Goal: Task Accomplishment & Management: Use online tool/utility

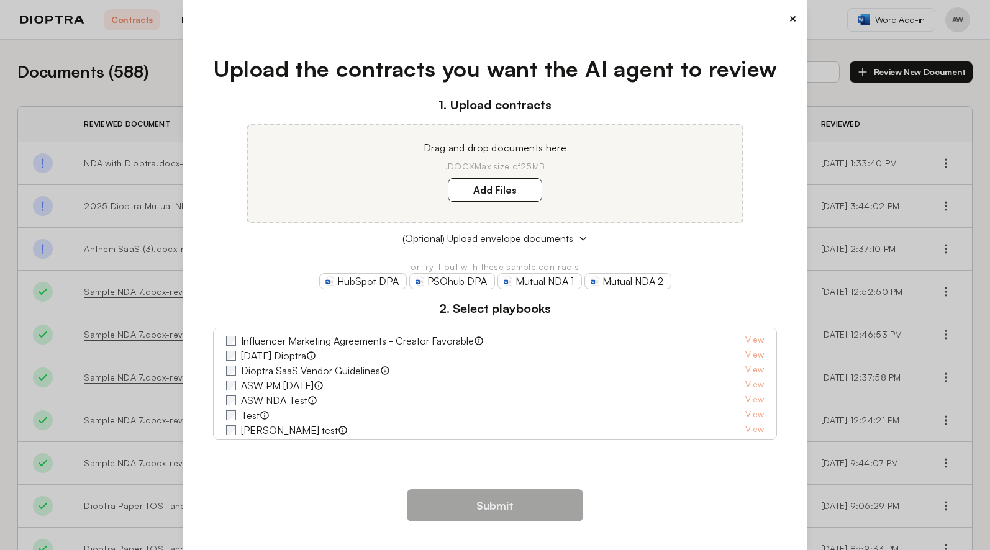
click at [789, 19] on button "×" at bounding box center [793, 18] width 8 height 17
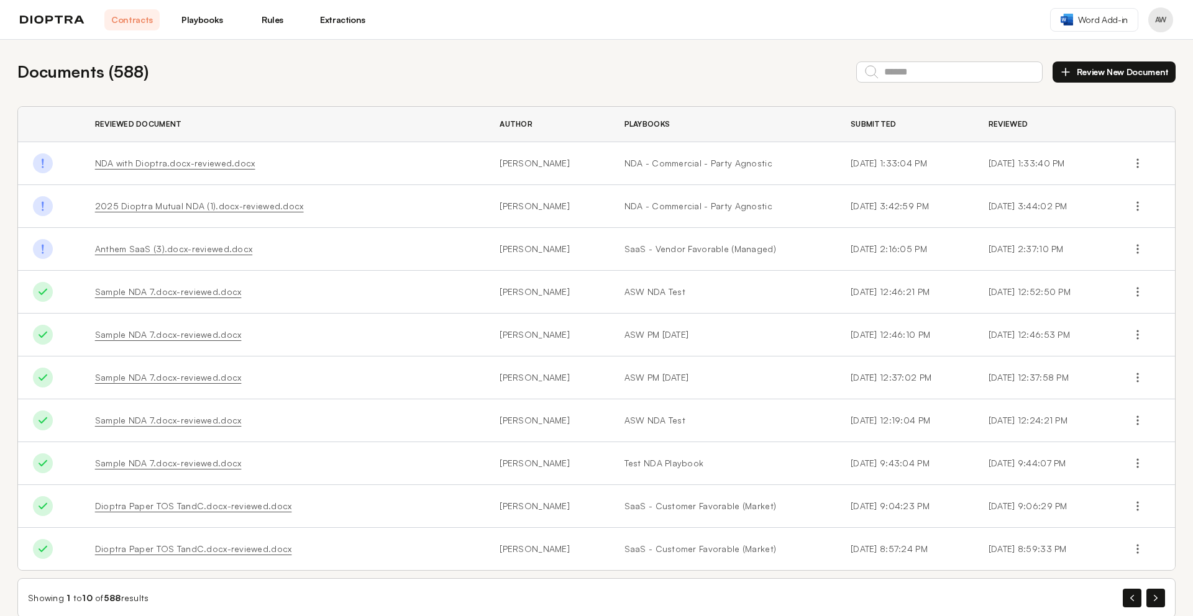
click at [757, 62] on div "Documents ( 588 ) Review New Document" at bounding box center [596, 72] width 1158 height 24
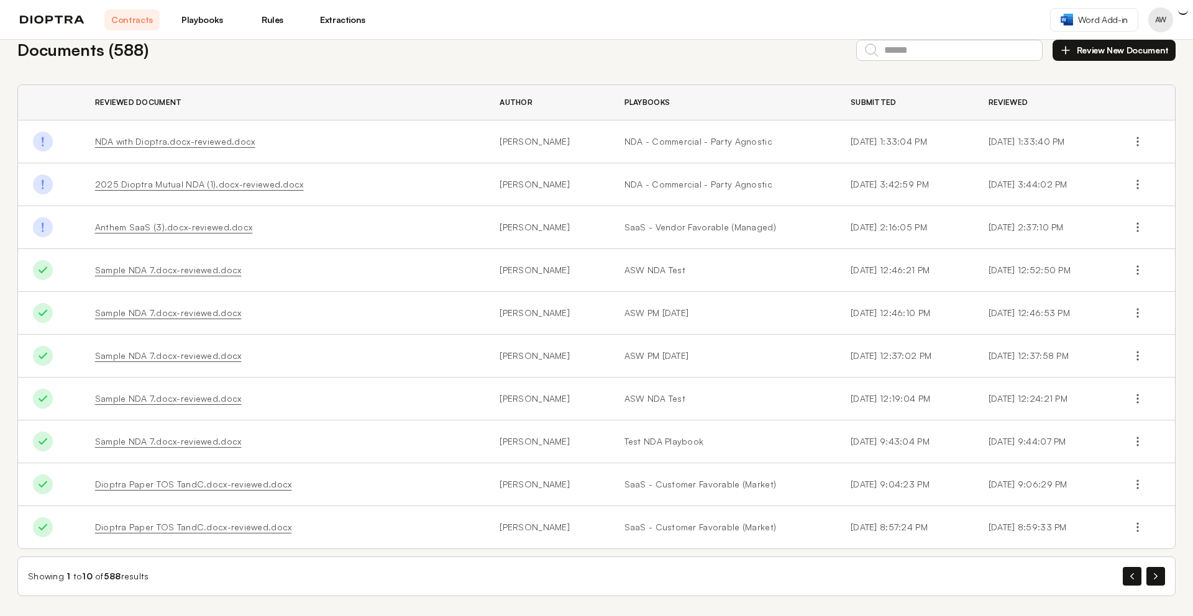
click at [990, 17] on button "Profile menu" at bounding box center [1160, 19] width 25 height 25
click at [990, 25] on span "Word Add-in" at bounding box center [1103, 20] width 50 height 12
click at [339, 15] on link "Extractions" at bounding box center [342, 19] width 55 height 21
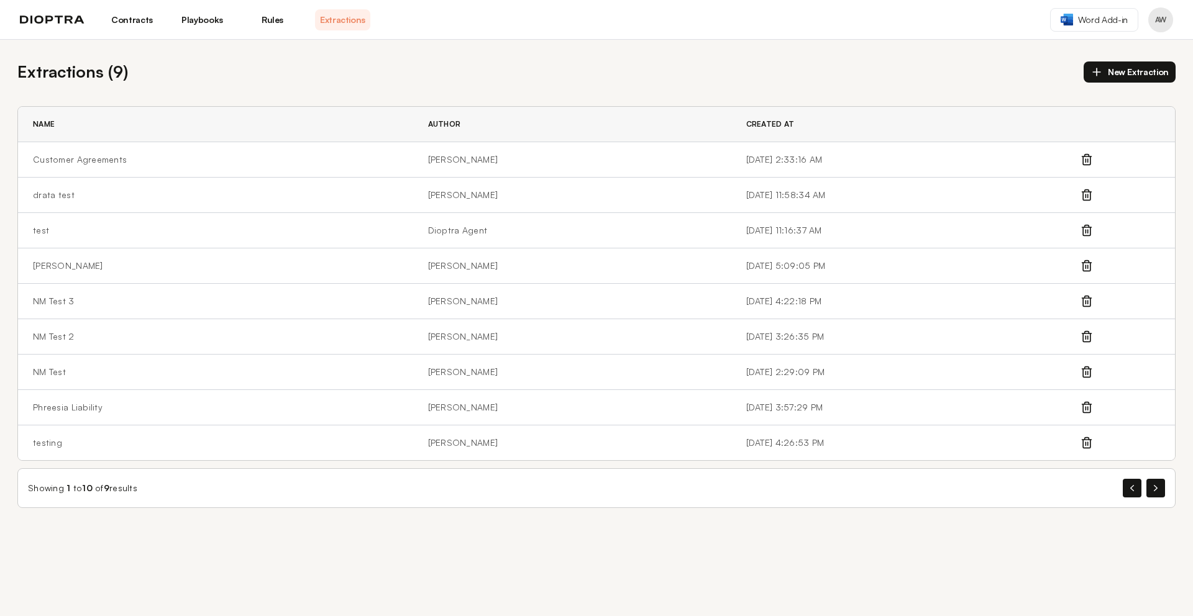
click at [340, 19] on link "Extractions" at bounding box center [342, 19] width 55 height 21
click at [94, 158] on td "Customer Agreements" at bounding box center [215, 159] width 395 height 35
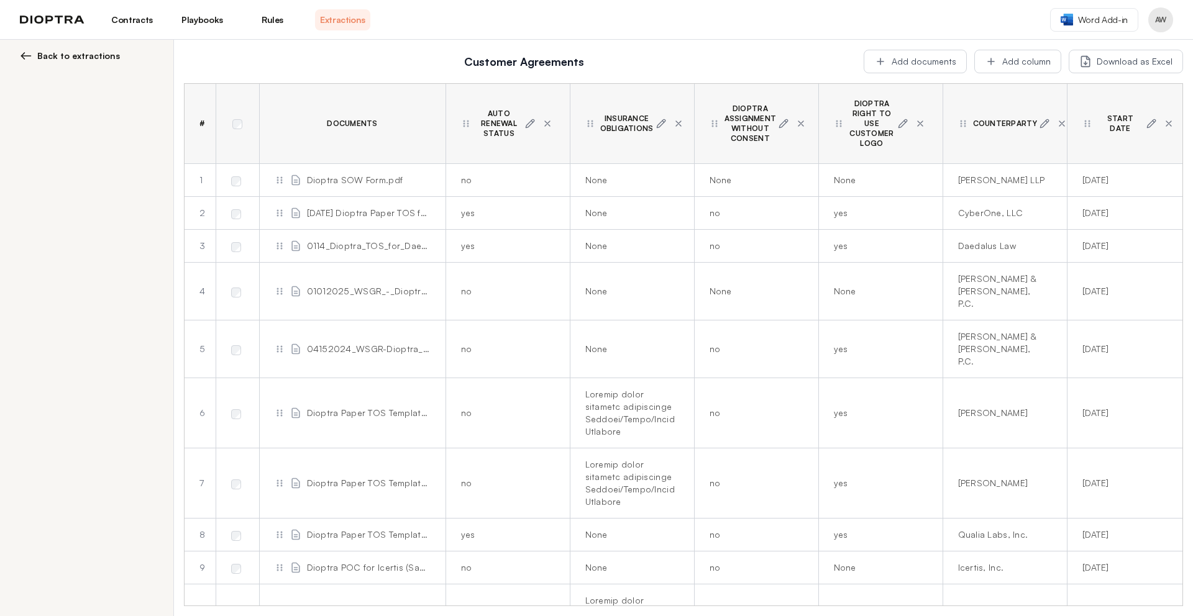
click at [23, 53] on img at bounding box center [26, 56] width 12 height 12
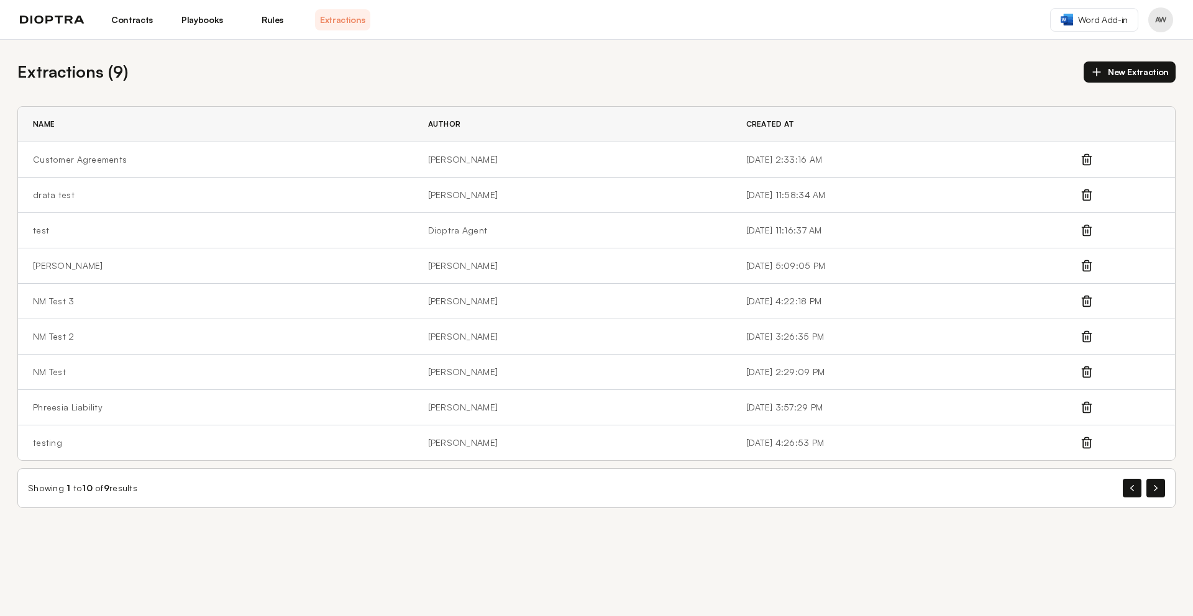
click at [194, 24] on link "Playbooks" at bounding box center [202, 19] width 55 height 21
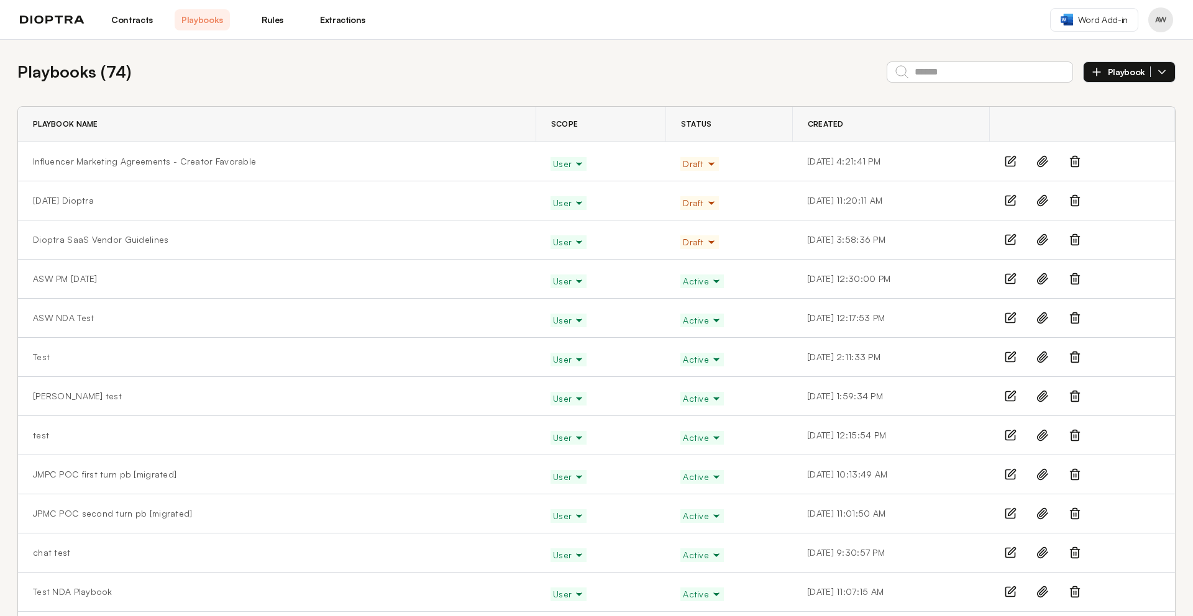
click at [990, 74] on icon "button" at bounding box center [1162, 72] width 12 height 12
click at [990, 102] on li "Manually" at bounding box center [1128, 100] width 91 height 25
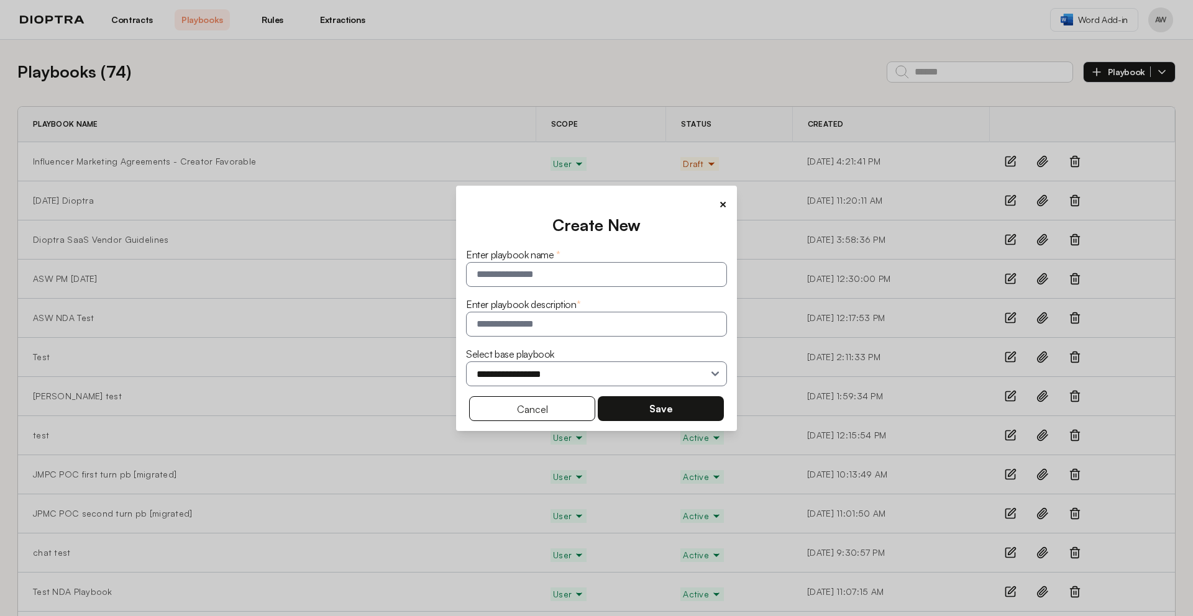
click at [727, 206] on button "×" at bounding box center [723, 204] width 8 height 17
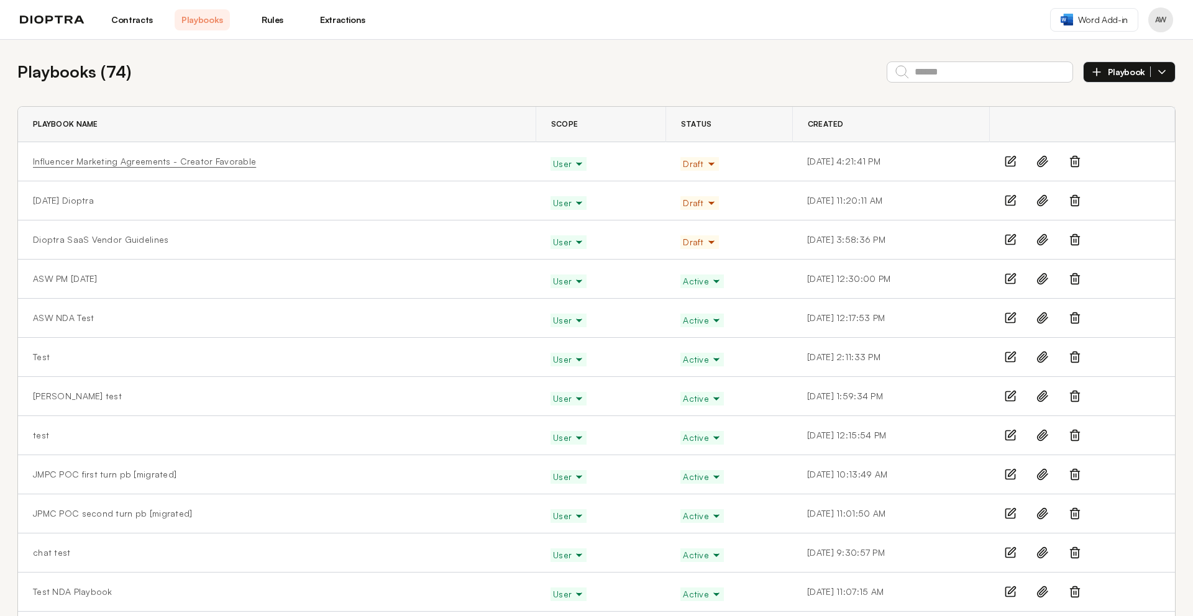
click at [207, 162] on link "Influencer Marketing Agreements - Creator Favorable" at bounding box center [144, 161] width 223 height 12
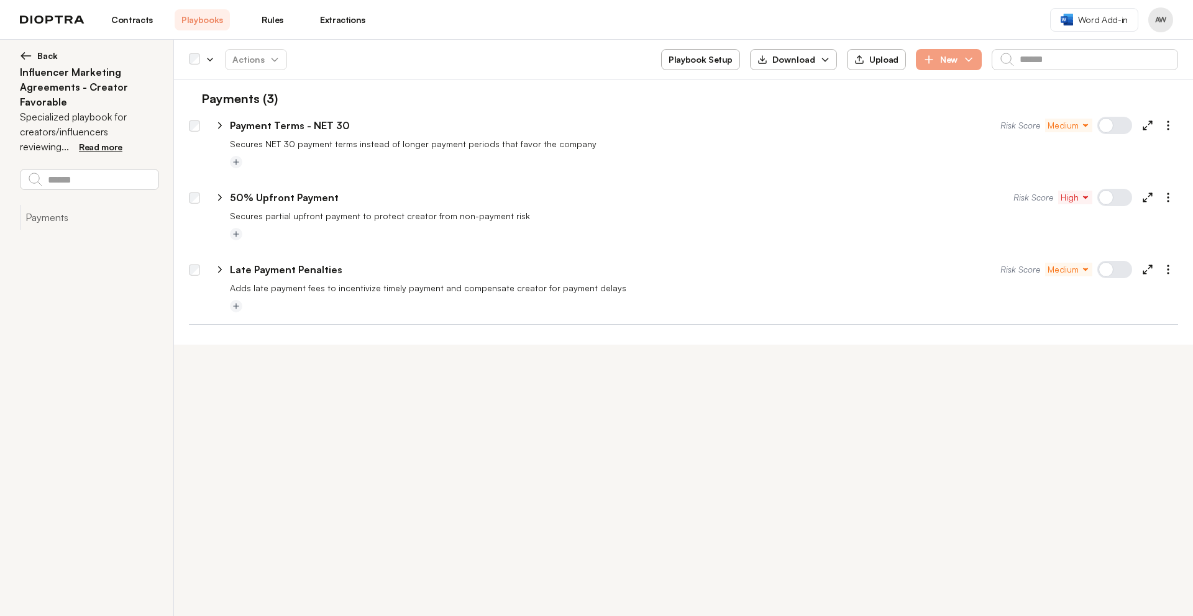
click at [706, 60] on button "Playbook Setup" at bounding box center [700, 59] width 79 height 21
select select "******"
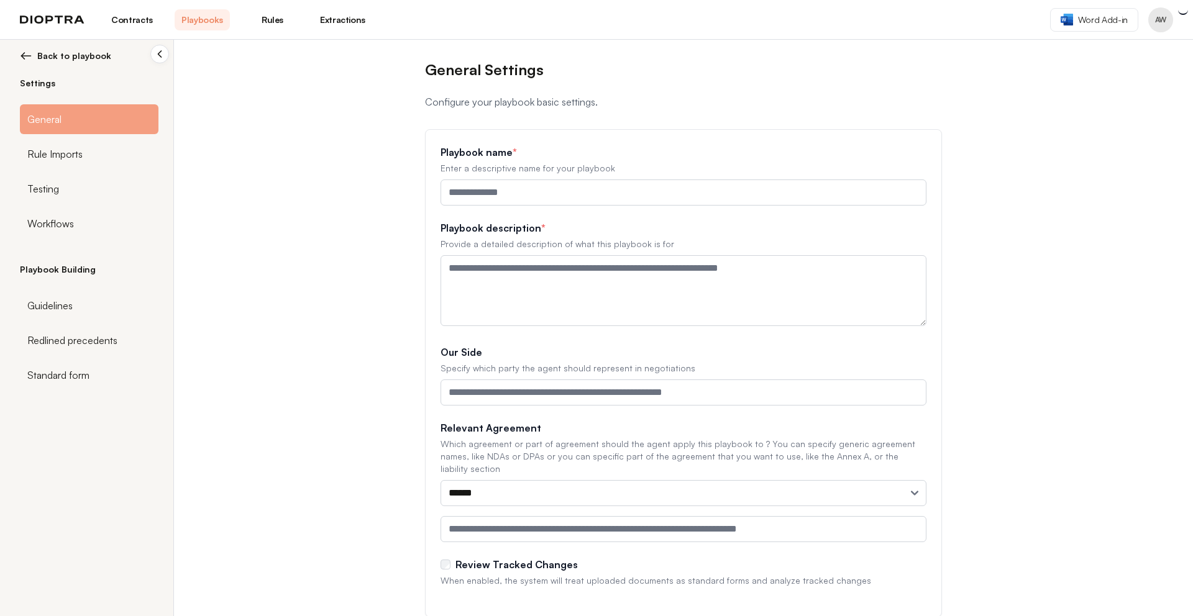
type input "**********"
type textarea "**********"
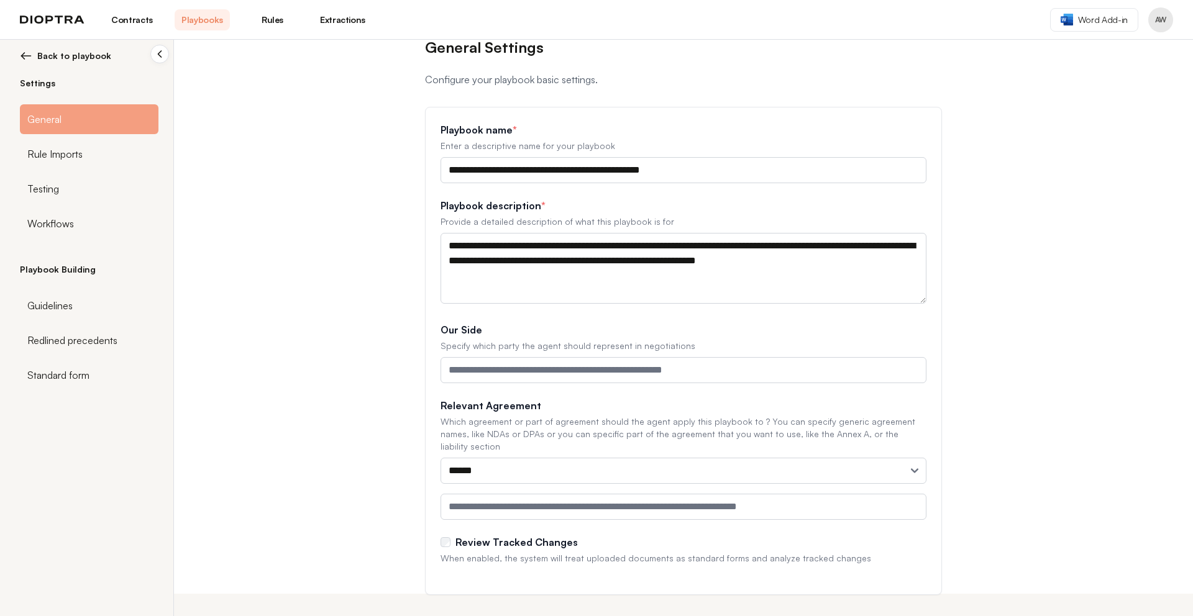
scroll to position [24, 0]
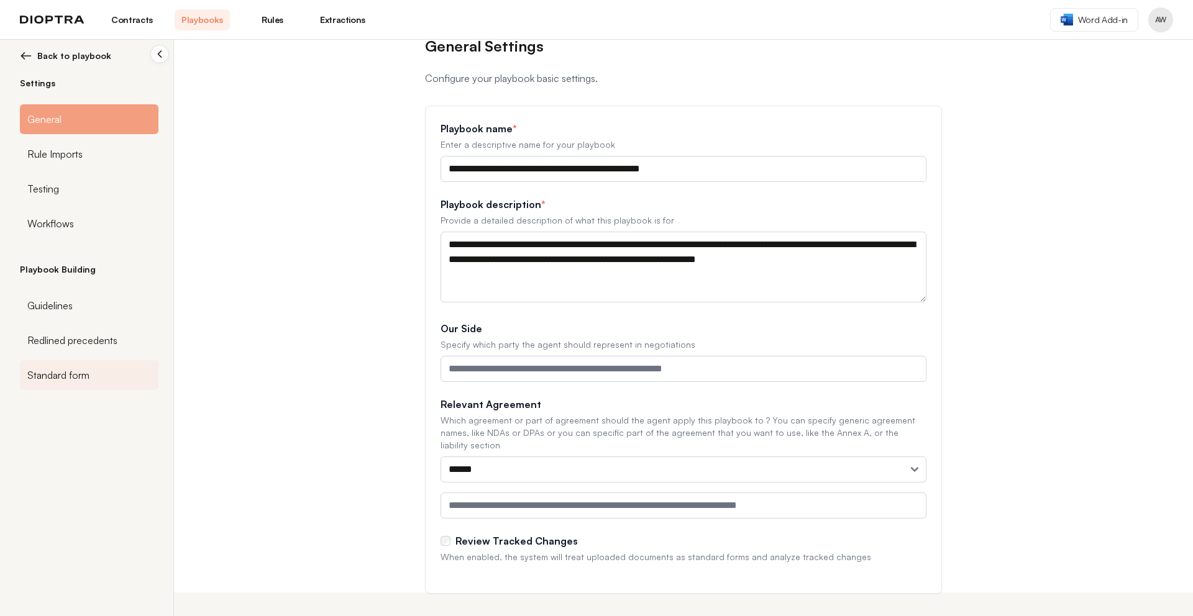
click at [63, 372] on span "Standard form" at bounding box center [58, 375] width 62 height 15
